Goal: Task Accomplishment & Management: Use online tool/utility

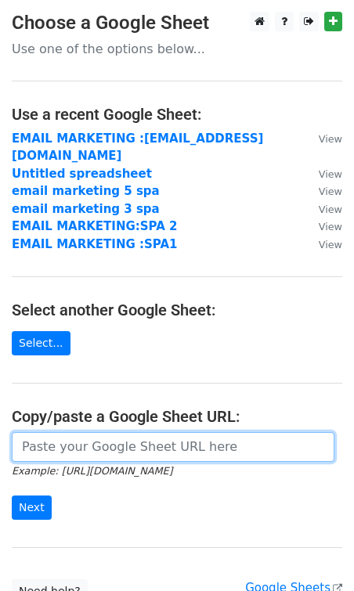
click at [62, 432] on input "url" at bounding box center [173, 447] width 322 height 30
paste input "[URL][DOMAIN_NAME]"
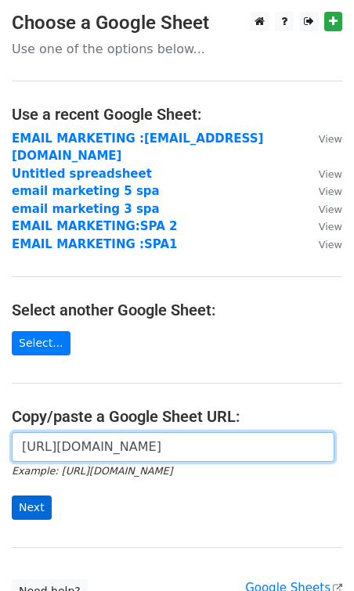
type input "[URL][DOMAIN_NAME]"
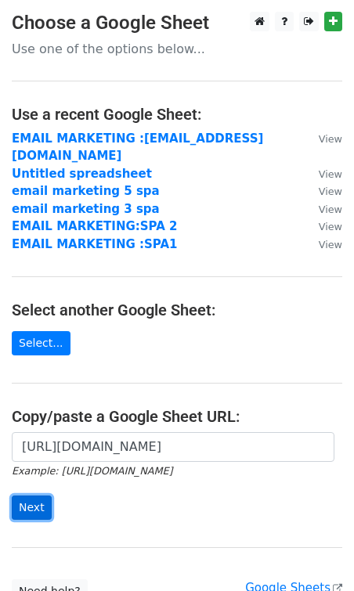
click at [26, 495] on input "Next" at bounding box center [32, 507] width 40 height 24
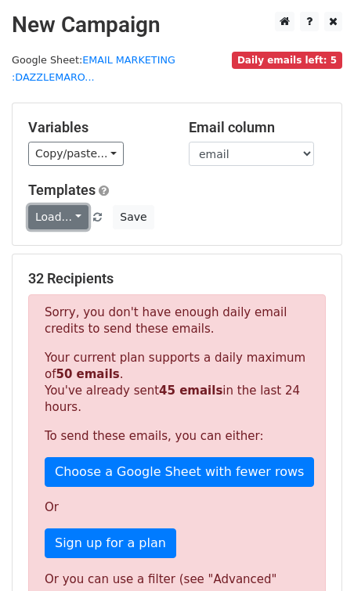
click at [56, 210] on link "Load..." at bounding box center [58, 217] width 60 height 24
click at [54, 242] on link "dm 1" at bounding box center [91, 251] width 124 height 25
click at [59, 220] on link "Load..." at bounding box center [58, 217] width 60 height 24
click at [70, 245] on link "dm 1" at bounding box center [91, 251] width 124 height 25
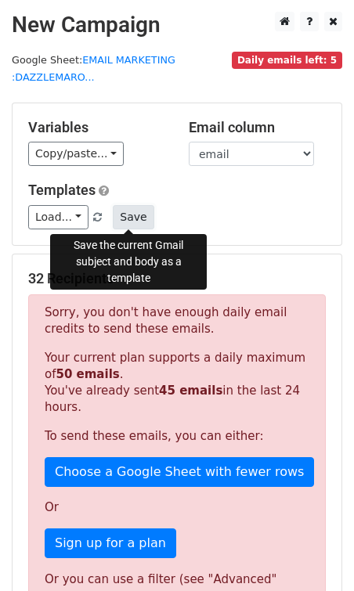
click at [125, 214] on button "Save" at bounding box center [133, 217] width 41 height 24
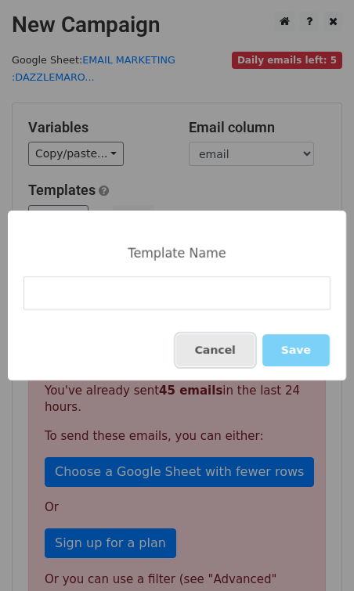
click at [227, 354] on button "Cancel" at bounding box center [215, 350] width 78 height 32
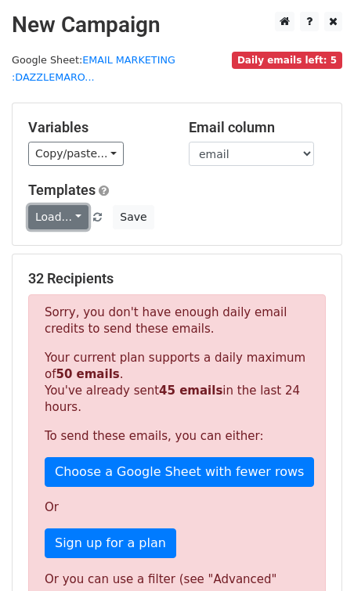
click at [58, 220] on link "Load..." at bounding box center [58, 217] width 60 height 24
click at [68, 240] on link "dm 1" at bounding box center [91, 251] width 124 height 25
